Goal: Information Seeking & Learning: Learn about a topic

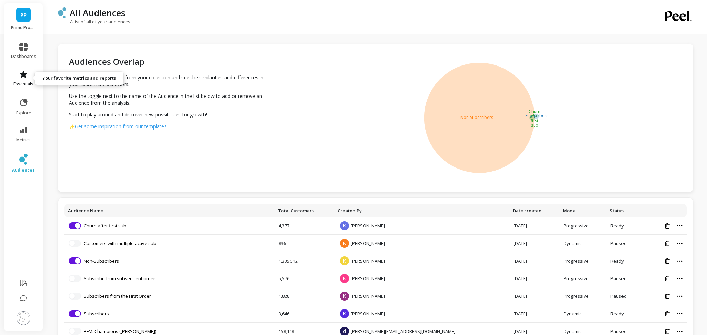
click at [21, 79] on link "essentials" at bounding box center [23, 78] width 25 height 17
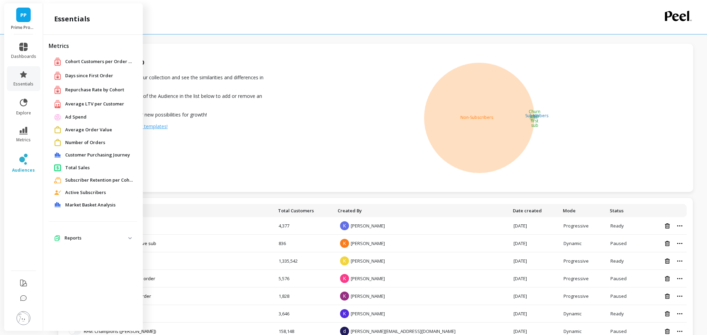
click at [98, 156] on span "Customer Purchasing Journey" at bounding box center [97, 155] width 65 height 7
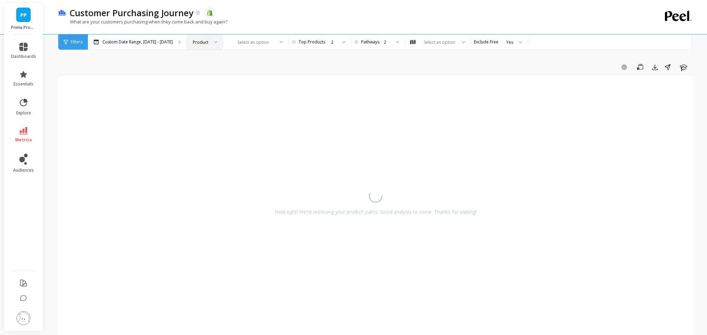
click at [209, 42] on div at bounding box center [213, 42] width 8 height 15
click at [298, 71] on div "Add Goal Save Export Share Learn" at bounding box center [376, 67] width 636 height 11
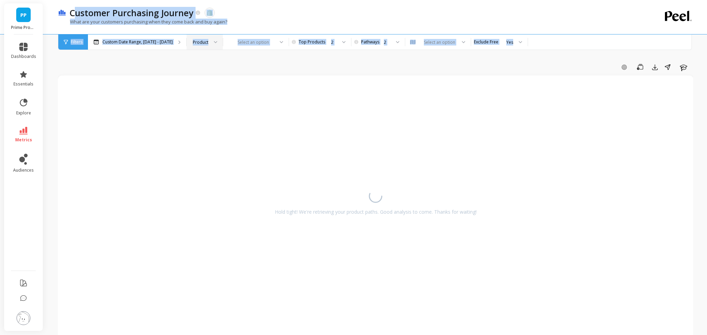
drag, startPoint x: 73, startPoint y: 12, endPoint x: 420, endPoint y: 53, distance: 349.9
click at [424, 53] on div "Customer Purchasing Journey The data you are viewing comes from: Shopify What a…" at bounding box center [377, 295] width 661 height 591
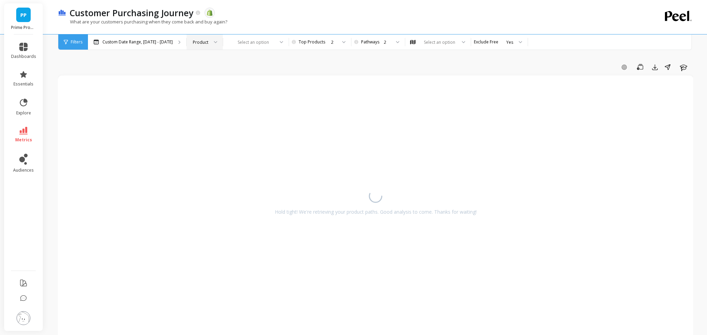
click at [329, 56] on div "Add Goal Save Export Share Learn Hold tight! We're retrieving your product path…" at bounding box center [376, 305] width 636 height 555
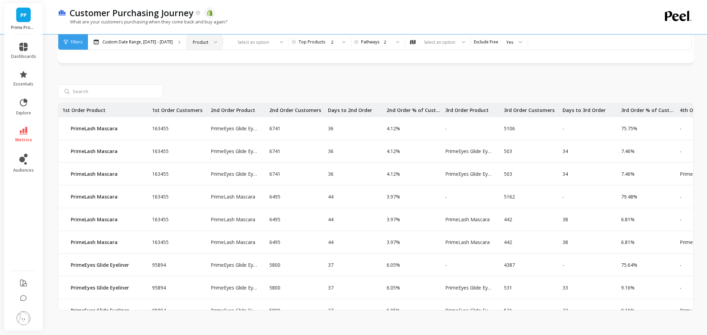
scroll to position [291, 0]
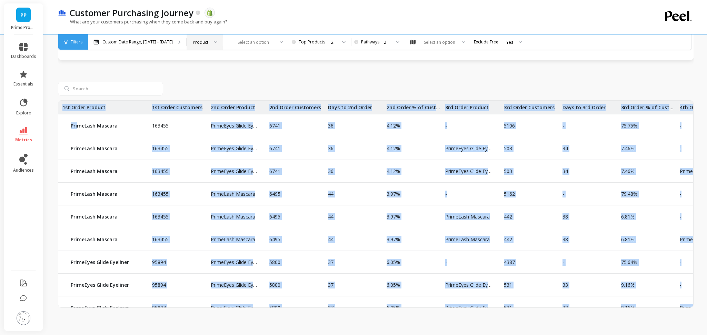
drag, startPoint x: 79, startPoint y: 126, endPoint x: 321, endPoint y: 93, distance: 244.1
click at [257, 120] on div "163455 PrimeEyes Glide Eyeliner PrimeEyes Glide Eyeliner 6741 36 4.12% - 5106 -…" at bounding box center [443, 243] width 770 height 285
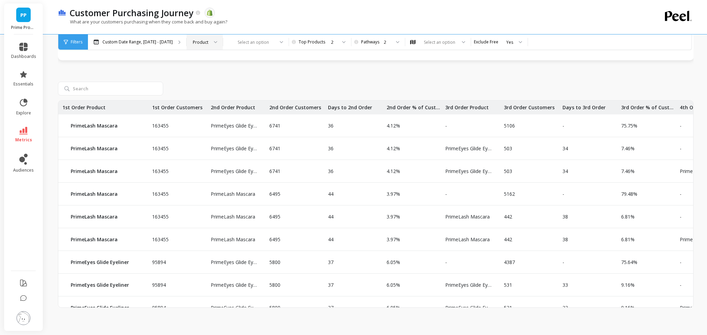
click at [327, 91] on div at bounding box center [376, 89] width 636 height 14
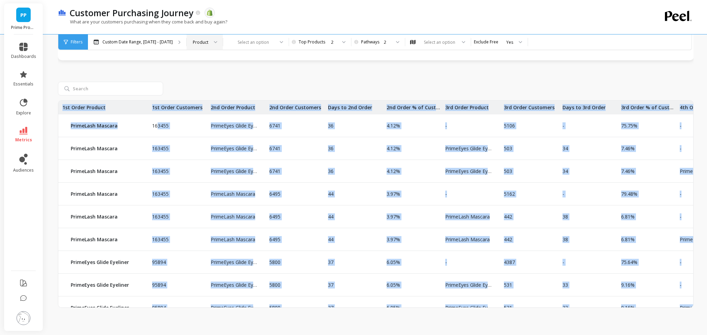
drag, startPoint x: 148, startPoint y: 126, endPoint x: 158, endPoint y: 125, distance: 10.2
click at [158, 125] on div "163455 PrimeEyes Glide Eyeliner PrimeEyes Glide Eyeliner 6741 36 4.12% - 5106 -…" at bounding box center [443, 243] width 770 height 285
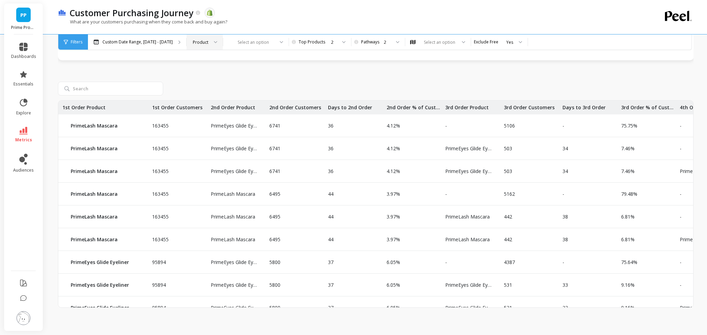
click at [203, 87] on div at bounding box center [376, 89] width 636 height 14
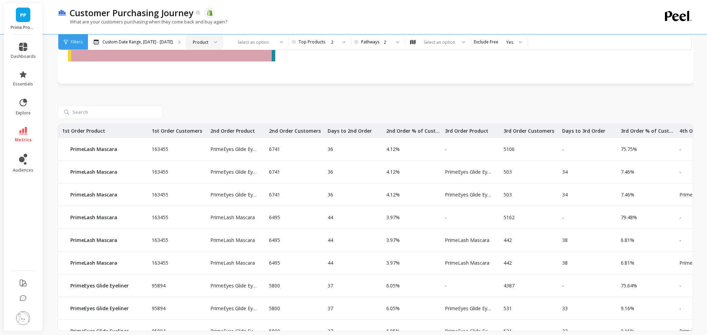
scroll to position [271, 0]
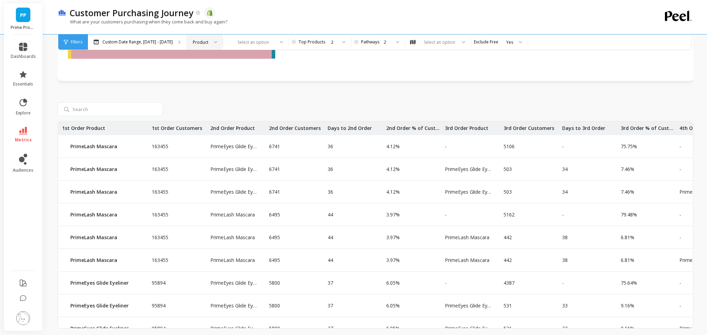
click at [28, 126] on li "metrics" at bounding box center [23, 135] width 33 height 24
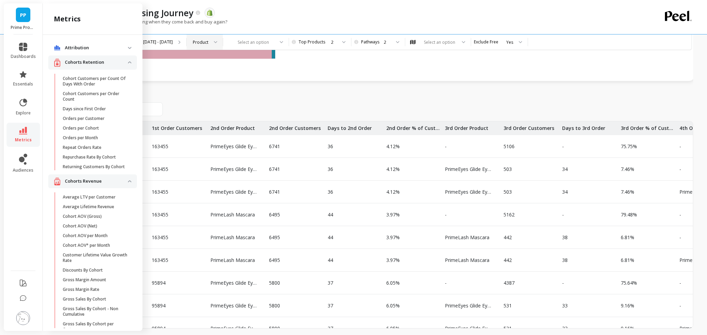
scroll to position [10, 0]
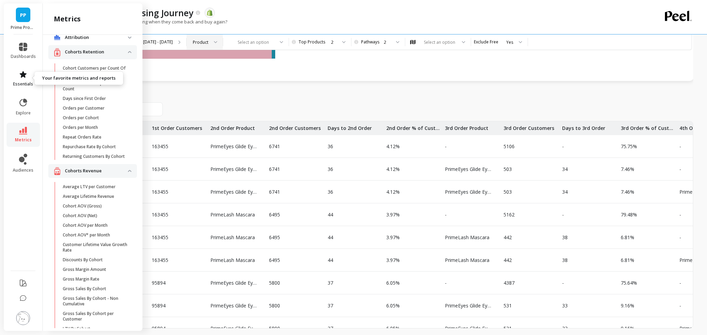
click at [21, 72] on icon at bounding box center [23, 74] width 8 height 8
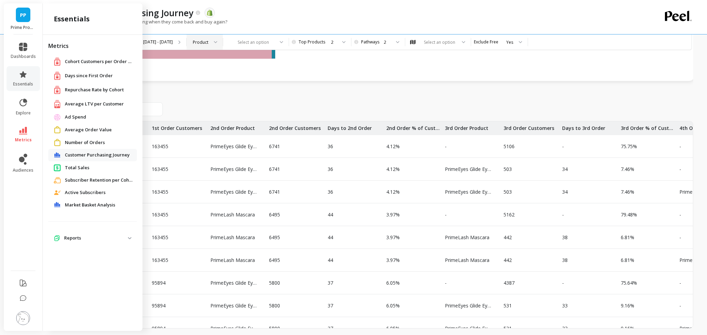
click at [130, 239] on img at bounding box center [129, 238] width 3 height 2
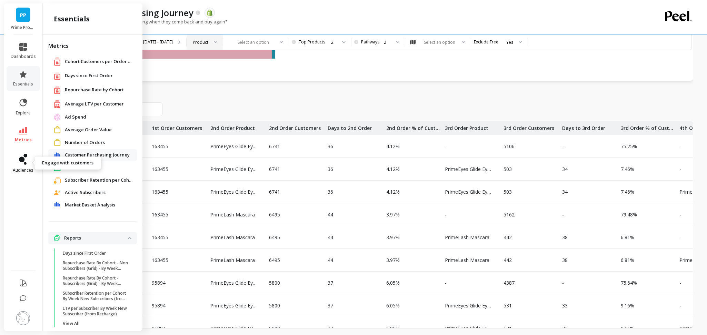
click at [28, 165] on link "audiences" at bounding box center [23, 163] width 25 height 19
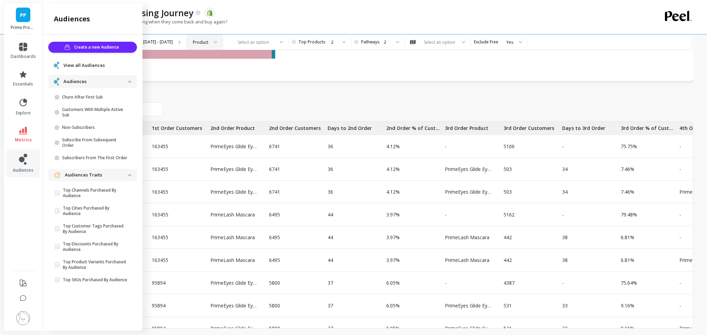
click at [88, 63] on span "View all Audiences" at bounding box center [83, 65] width 41 height 7
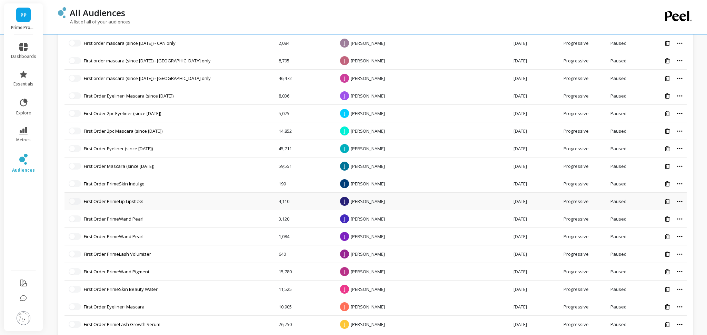
scroll to position [1008, 0]
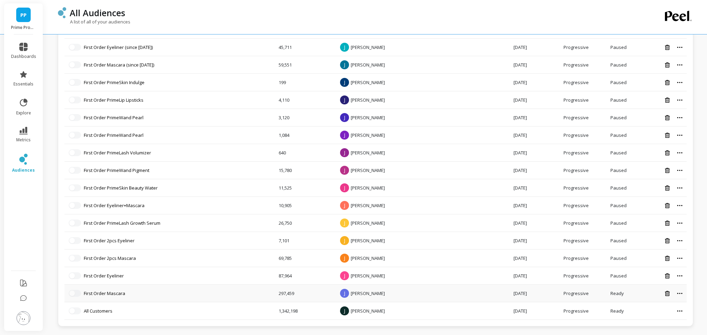
click at [679, 293] on icon at bounding box center [680, 294] width 6 height 2
click at [573, 292] on td "Progressive" at bounding box center [583, 294] width 47 height 18
click at [104, 293] on link "First Order Mascara" at bounding box center [104, 294] width 41 height 6
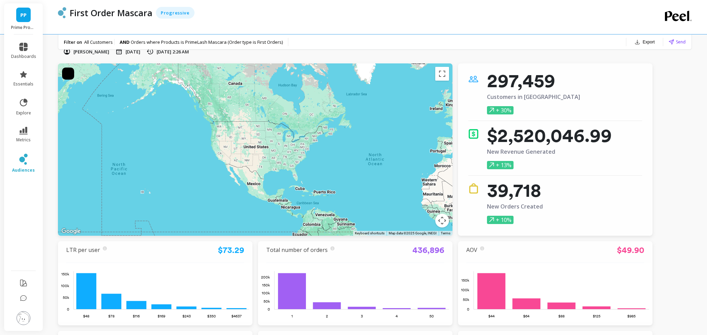
click at [124, 43] on strong "AND" at bounding box center [125, 42] width 11 height 6
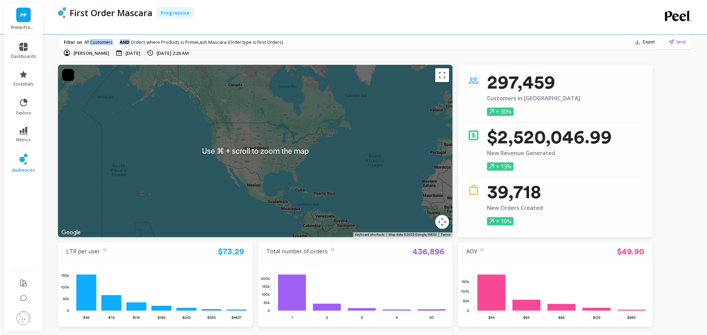
click at [124, 43] on strong "AND" at bounding box center [125, 42] width 11 height 6
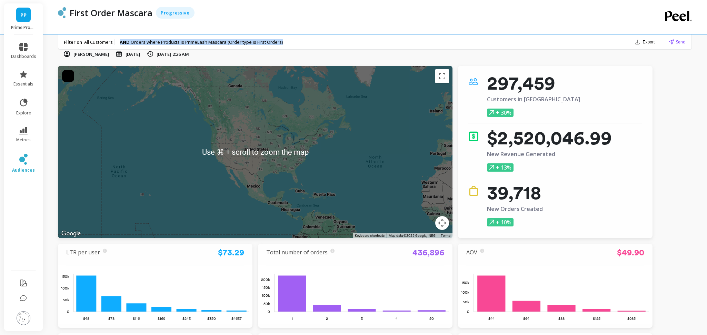
click at [124, 43] on strong "AND" at bounding box center [125, 42] width 11 height 6
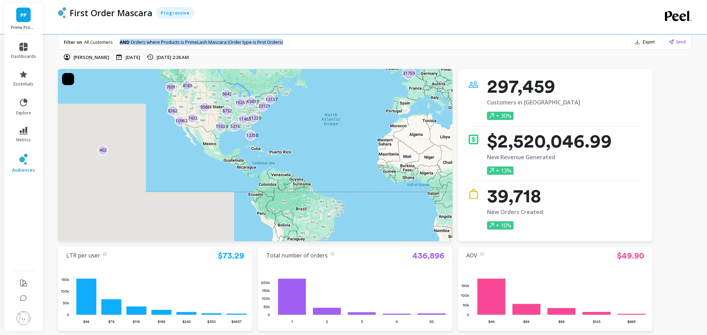
scroll to position [2, 0]
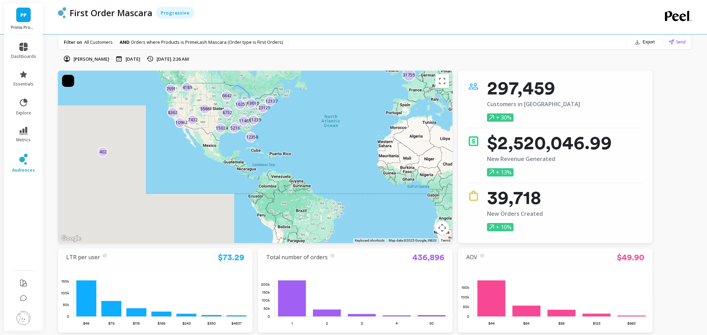
click at [309, 38] on div "Filter on All Customers AND Orders where Products is PrimeLash Mascara (Order t…" at bounding box center [375, 42] width 634 height 15
drag, startPoint x: 300, startPoint y: 41, endPoint x: 200, endPoint y: 35, distance: 100.6
click at [200, 35] on div "Filter on All Customers AND Orders where Products is PrimeLash Mascara (Order t…" at bounding box center [375, 42] width 634 height 15
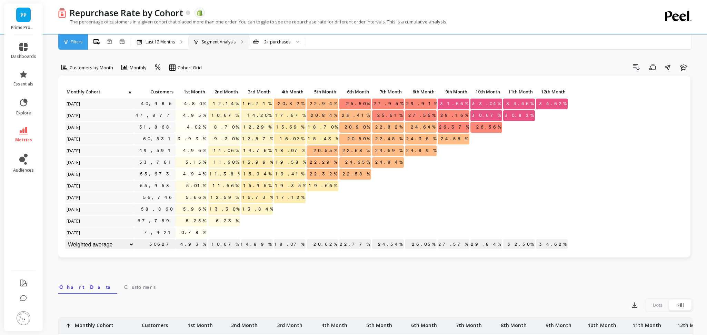
click at [202, 37] on div "Segment Analysis" at bounding box center [219, 42] width 60 height 15
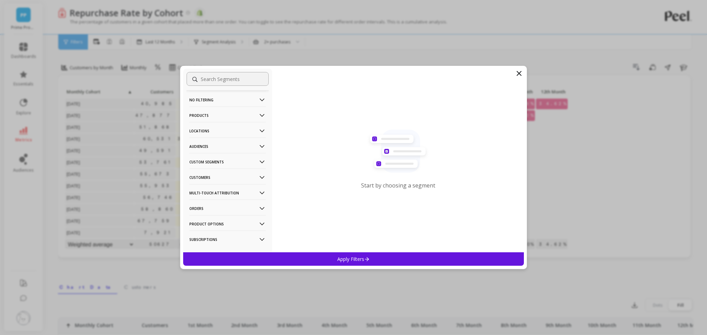
scroll to position [2, 0]
click at [244, 223] on p "Product Options" at bounding box center [227, 222] width 77 height 18
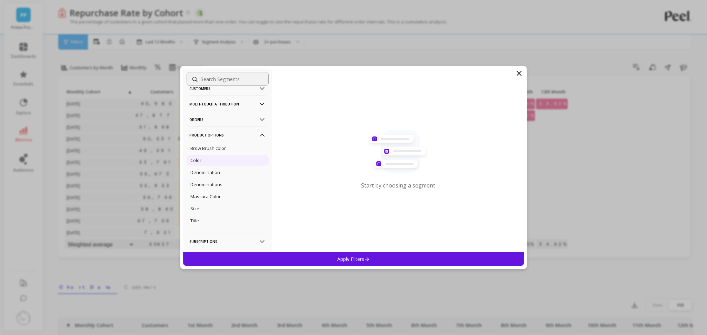
scroll to position [87, 0]
click at [199, 190] on div "Denominations" at bounding box center [228, 186] width 82 height 11
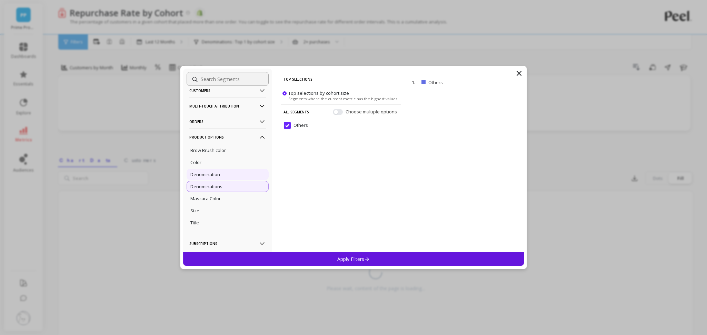
click at [205, 180] on div "Denomination" at bounding box center [228, 174] width 82 height 11
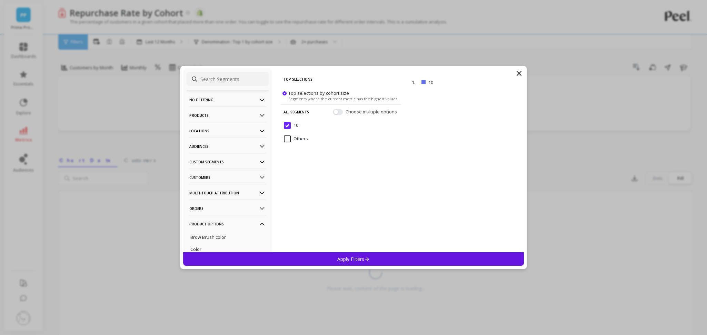
click at [228, 191] on p "Multi-Touch Attribution" at bounding box center [227, 193] width 77 height 18
click at [235, 105] on p "No filtering" at bounding box center [227, 100] width 77 height 18
click at [213, 135] on p "Products" at bounding box center [227, 134] width 77 height 18
click at [209, 182] on div "Products" at bounding box center [228, 183] width 82 height 11
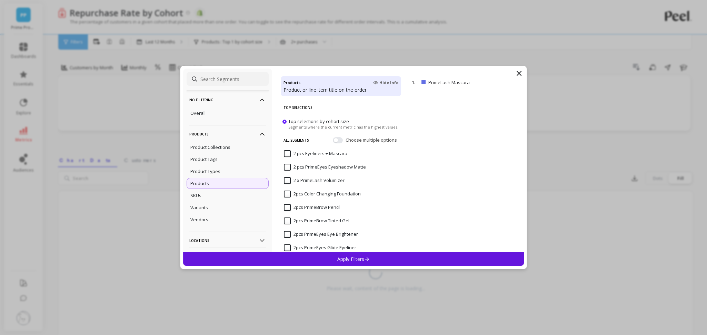
click at [236, 134] on p "Products" at bounding box center [227, 134] width 77 height 18
click at [38, 132] on div "No filtering Overall Products Product Collections Product Tags Product Types Pr…" at bounding box center [353, 167] width 707 height 335
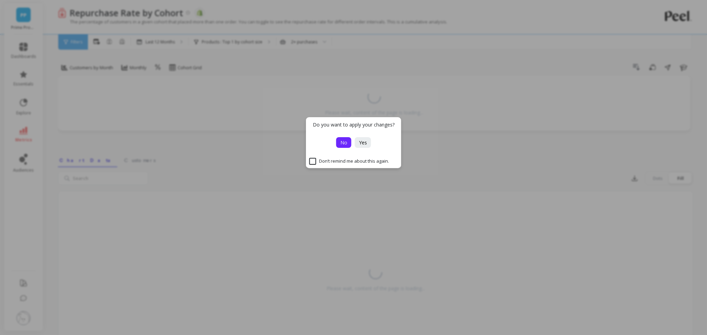
click at [346, 144] on span "No" at bounding box center [344, 142] width 7 height 7
click at [21, 111] on span "explore" at bounding box center [23, 113] width 15 height 6
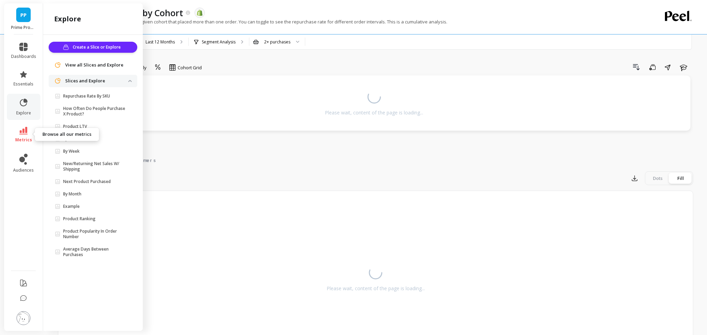
click at [14, 135] on link "metrics" at bounding box center [23, 135] width 25 height 16
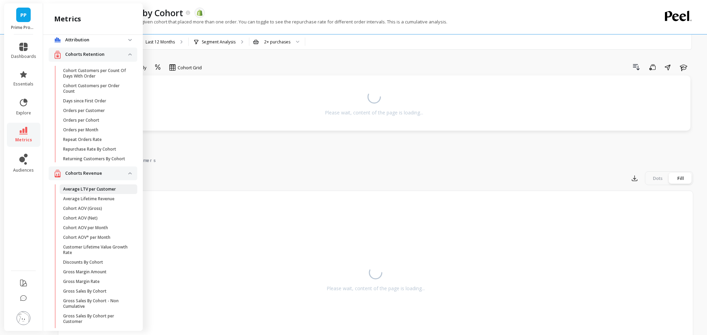
scroll to position [8, 0]
click at [78, 149] on p "Repurchase Rate By Cohort" at bounding box center [89, 150] width 53 height 6
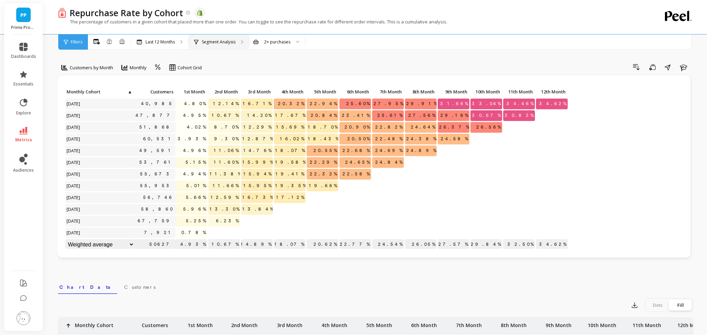
click at [233, 41] on p "Segment Analysis" at bounding box center [219, 42] width 34 height 6
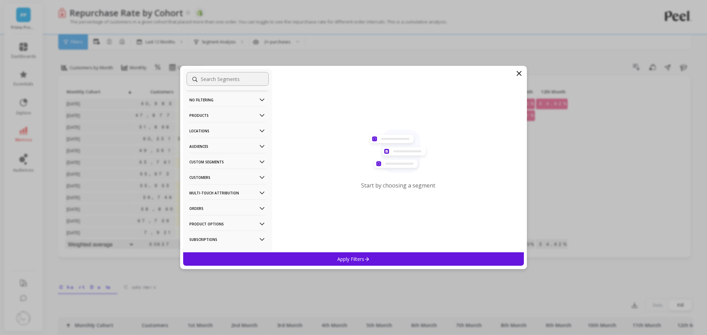
scroll to position [11, 0]
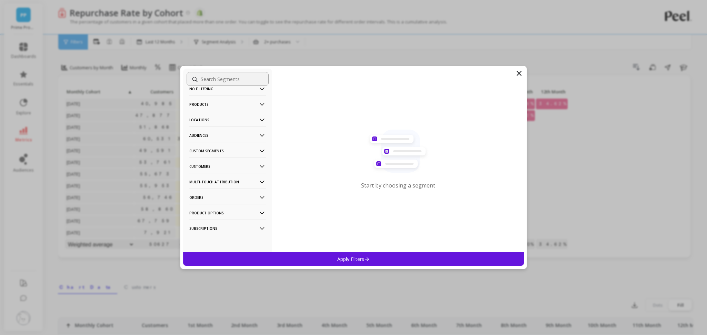
click at [229, 213] on p "Product Options" at bounding box center [227, 213] width 77 height 18
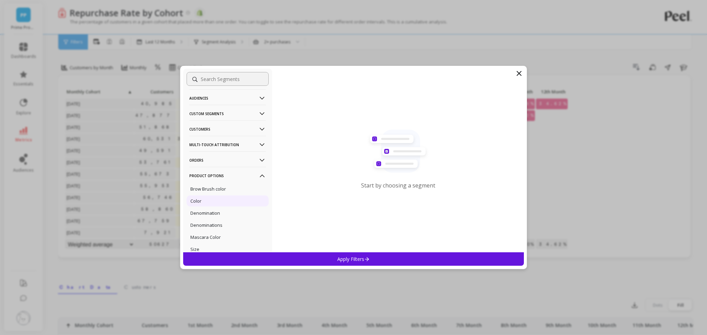
scroll to position [0, 0]
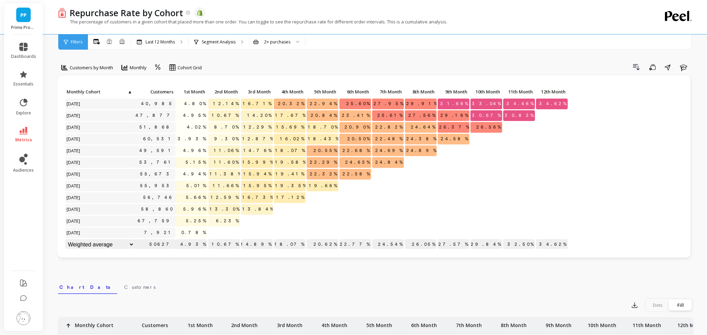
click at [77, 42] on span "Filters" at bounding box center [77, 42] width 12 height 6
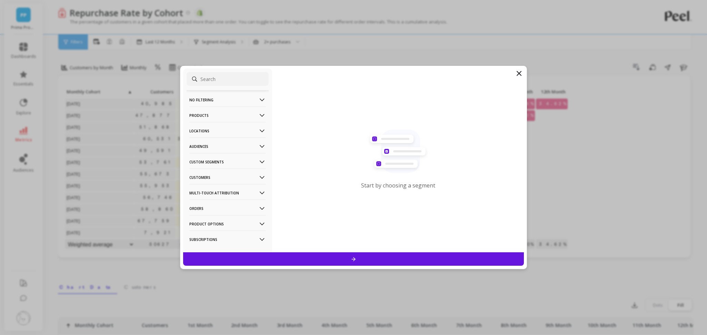
click at [215, 101] on p "No filtering" at bounding box center [227, 100] width 77 height 18
click at [208, 133] on p "Products" at bounding box center [227, 134] width 77 height 18
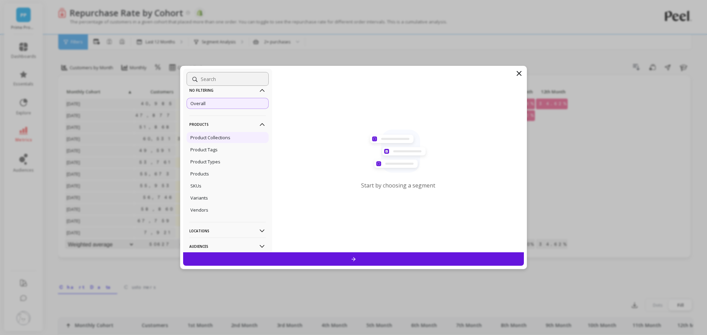
scroll to position [13, 0]
click at [207, 179] on div "SKUs" at bounding box center [228, 182] width 82 height 11
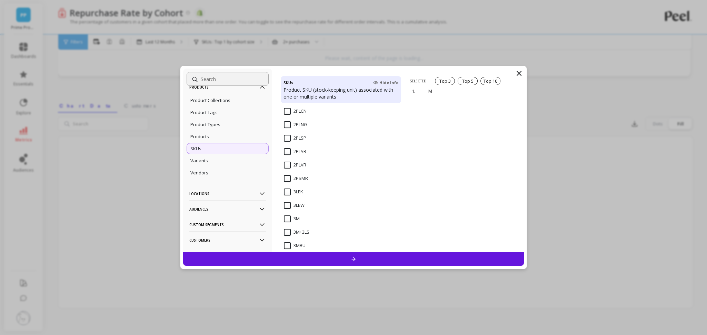
scroll to position [84, 0]
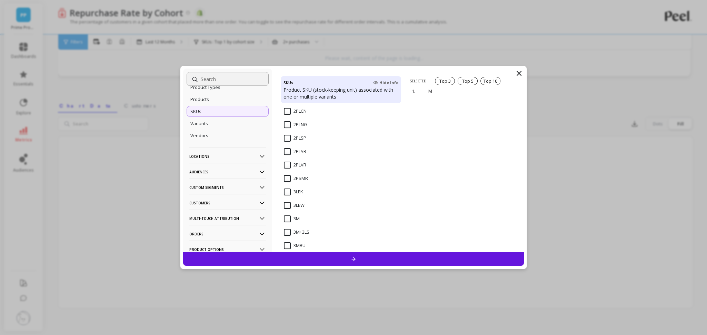
click at [238, 173] on p "Audiences" at bounding box center [227, 172] width 77 height 18
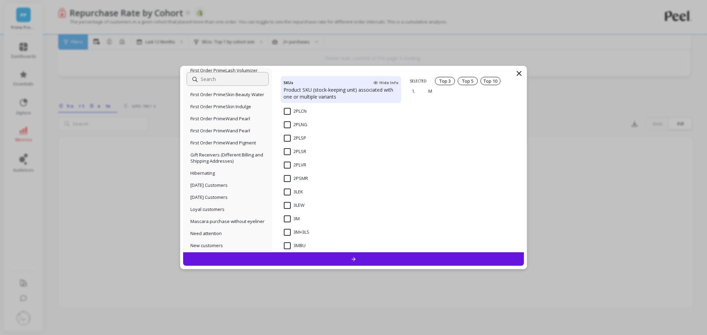
scroll to position [974, 0]
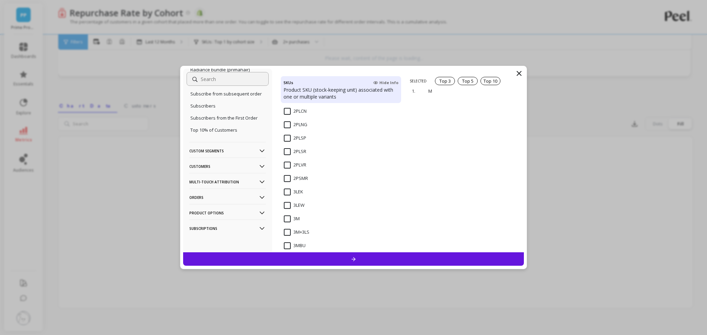
click at [240, 144] on p "Custom Segments" at bounding box center [227, 151] width 77 height 18
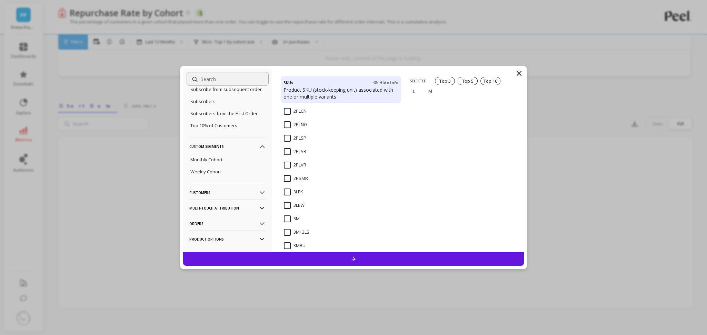
scroll to position [1005, 0]
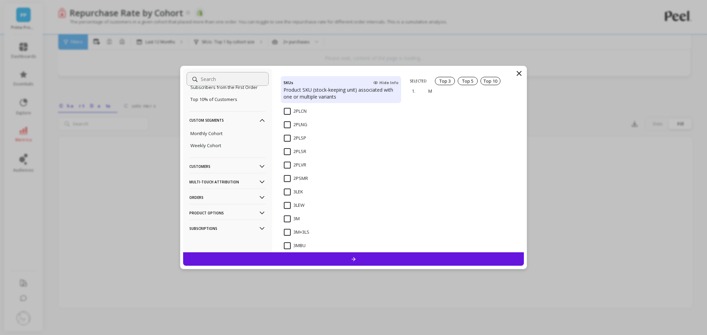
click at [240, 167] on p "Customers" at bounding box center [227, 167] width 77 height 18
click at [238, 180] on p "Multi-Touch Attribution" at bounding box center [227, 182] width 77 height 18
click at [214, 203] on p "Orders" at bounding box center [227, 198] width 77 height 18
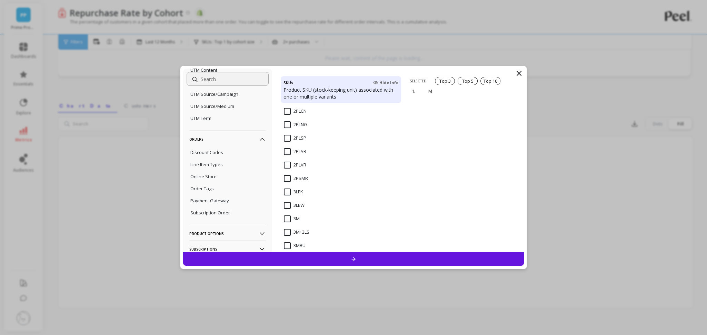
scroll to position [1244, 0]
click at [224, 212] on p "Product Options" at bounding box center [227, 213] width 77 height 18
click at [212, 225] on p "Subscriptions" at bounding box center [227, 229] width 77 height 18
click at [235, 77] on input at bounding box center [228, 79] width 82 height 14
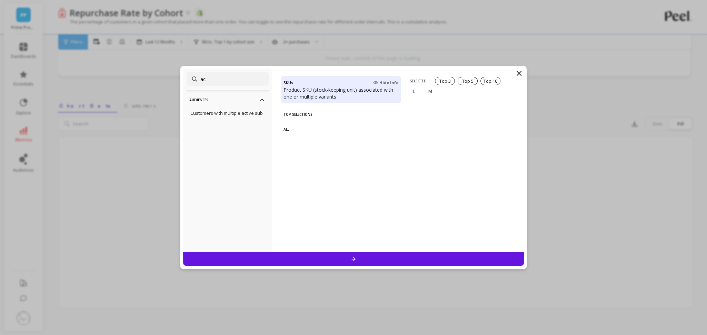
scroll to position [0, 0]
type input "a"
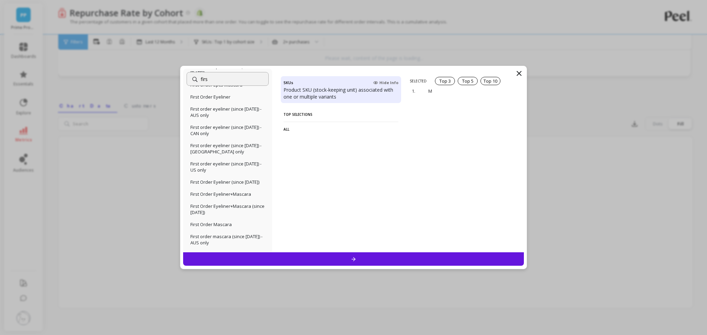
scroll to position [190, 0]
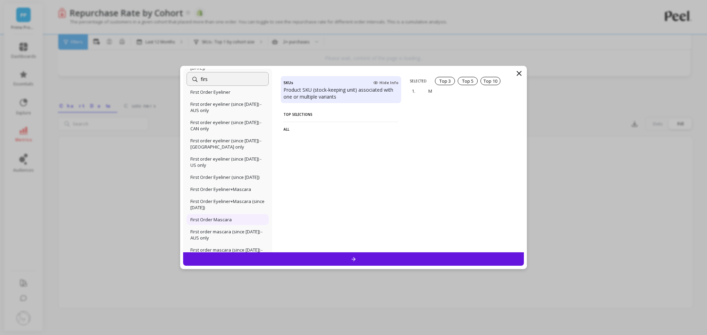
type input "firs"
click at [236, 222] on div "First Order Mascara" at bounding box center [228, 219] width 82 height 11
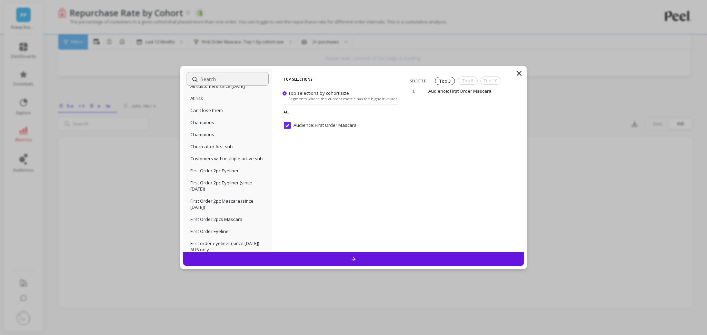
click at [318, 255] on div at bounding box center [353, 259] width 341 height 13
